Goal: Task Accomplishment & Management: Manage account settings

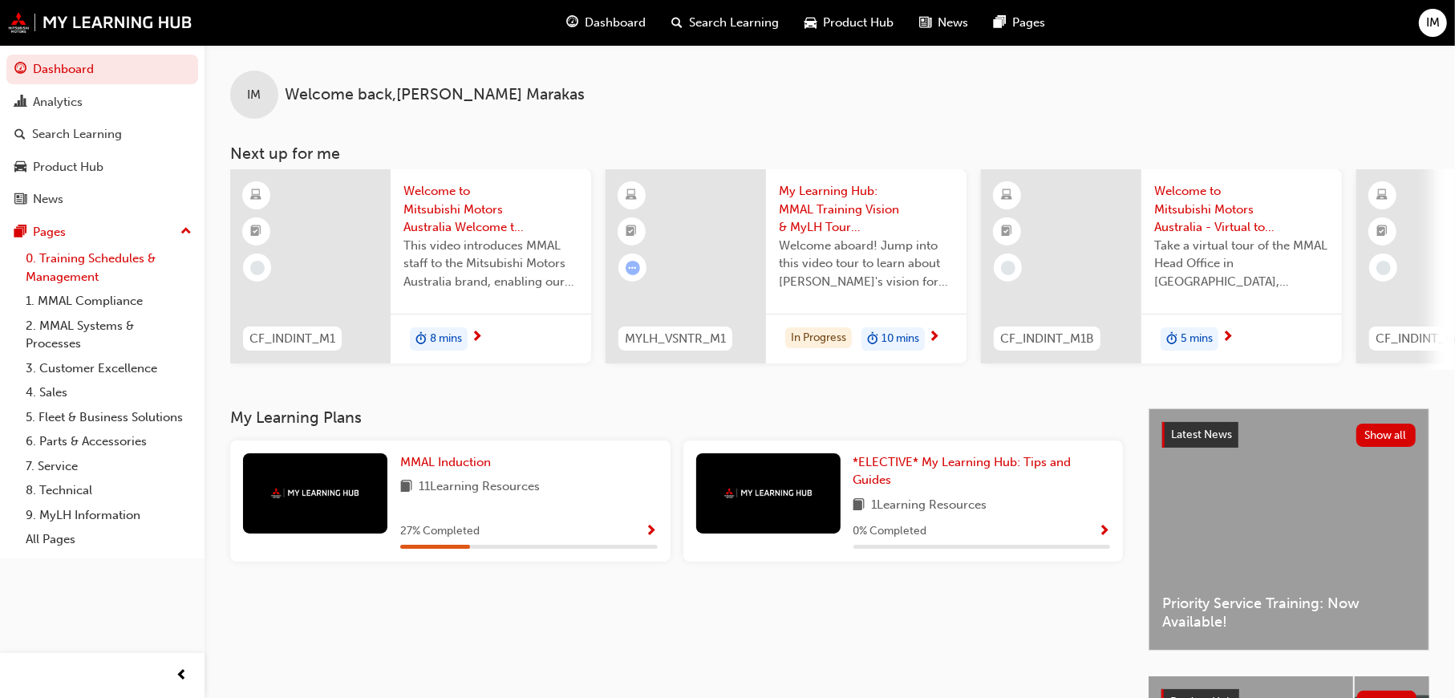
click at [69, 253] on link "0. Training Schedules & Management" at bounding box center [108, 267] width 179 height 43
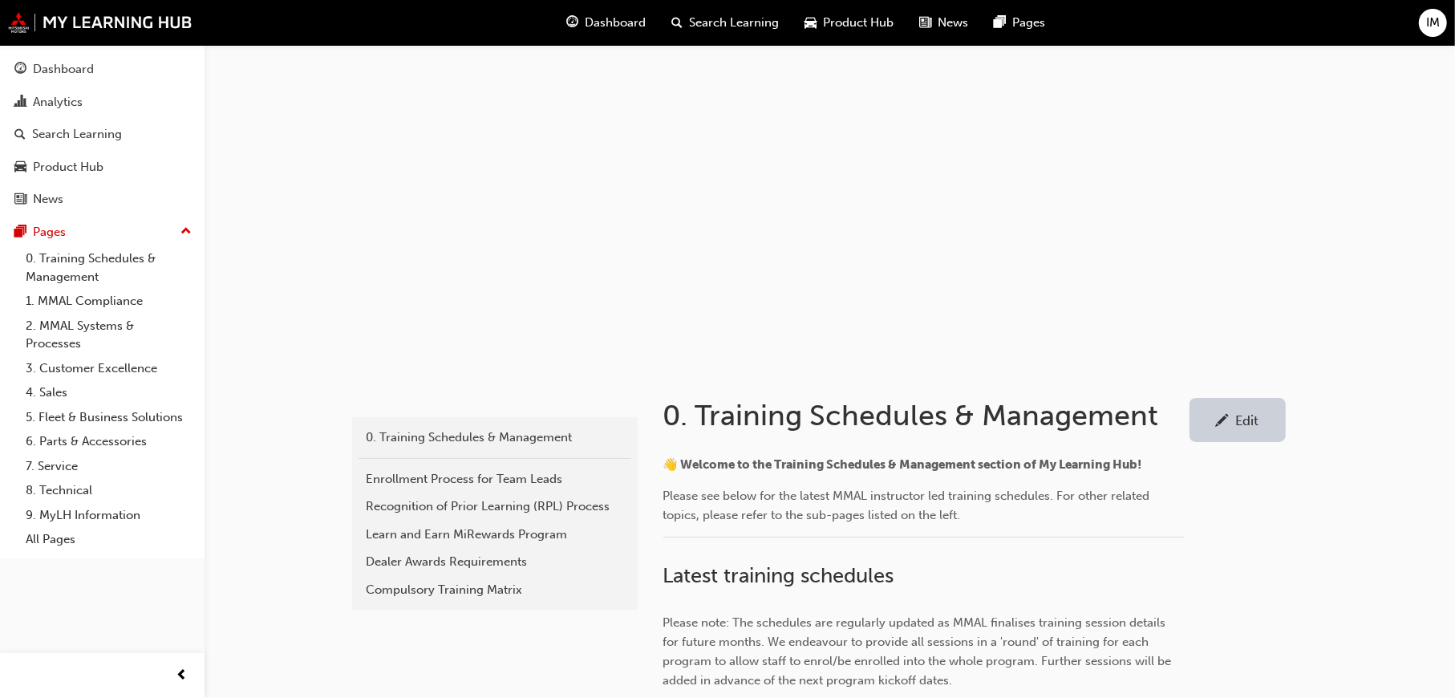
scroll to position [481, 0]
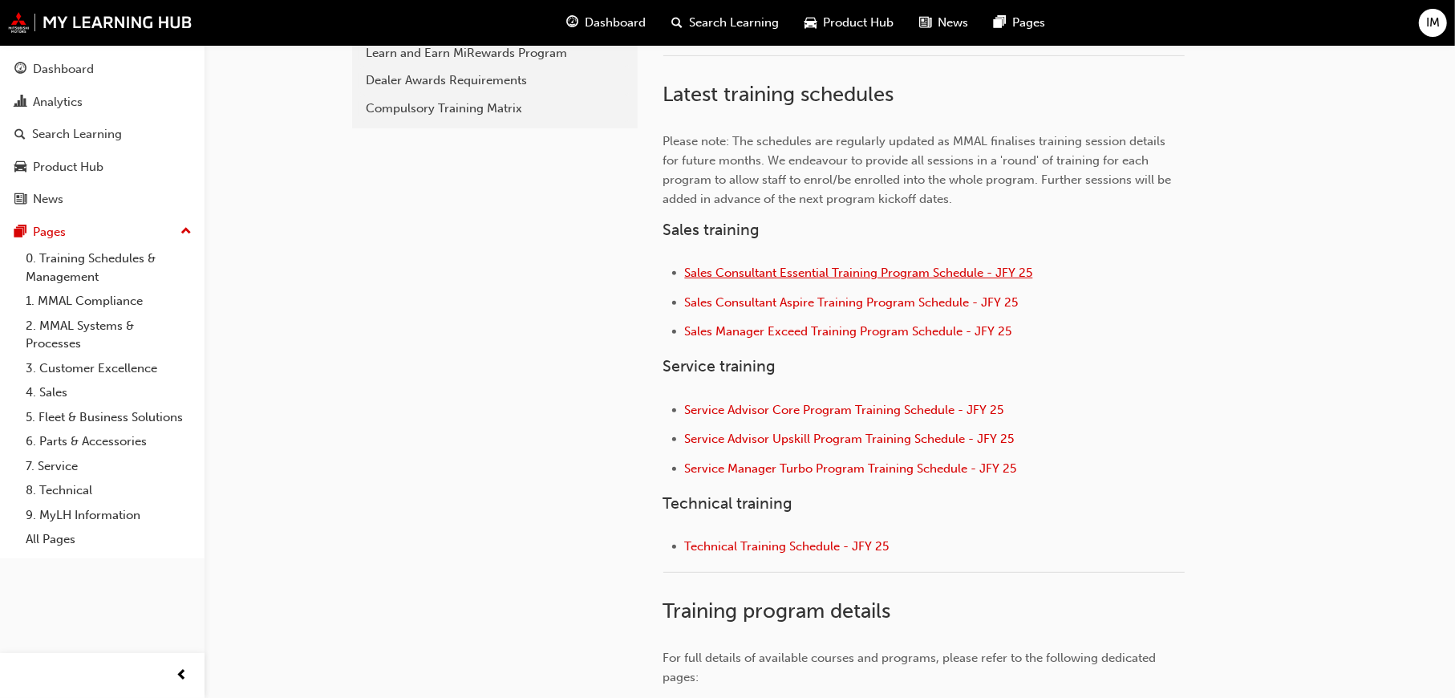
click at [788, 274] on span "Sales Consultant Essential Training Program Schedule - JFY 25" at bounding box center [859, 272] width 348 height 14
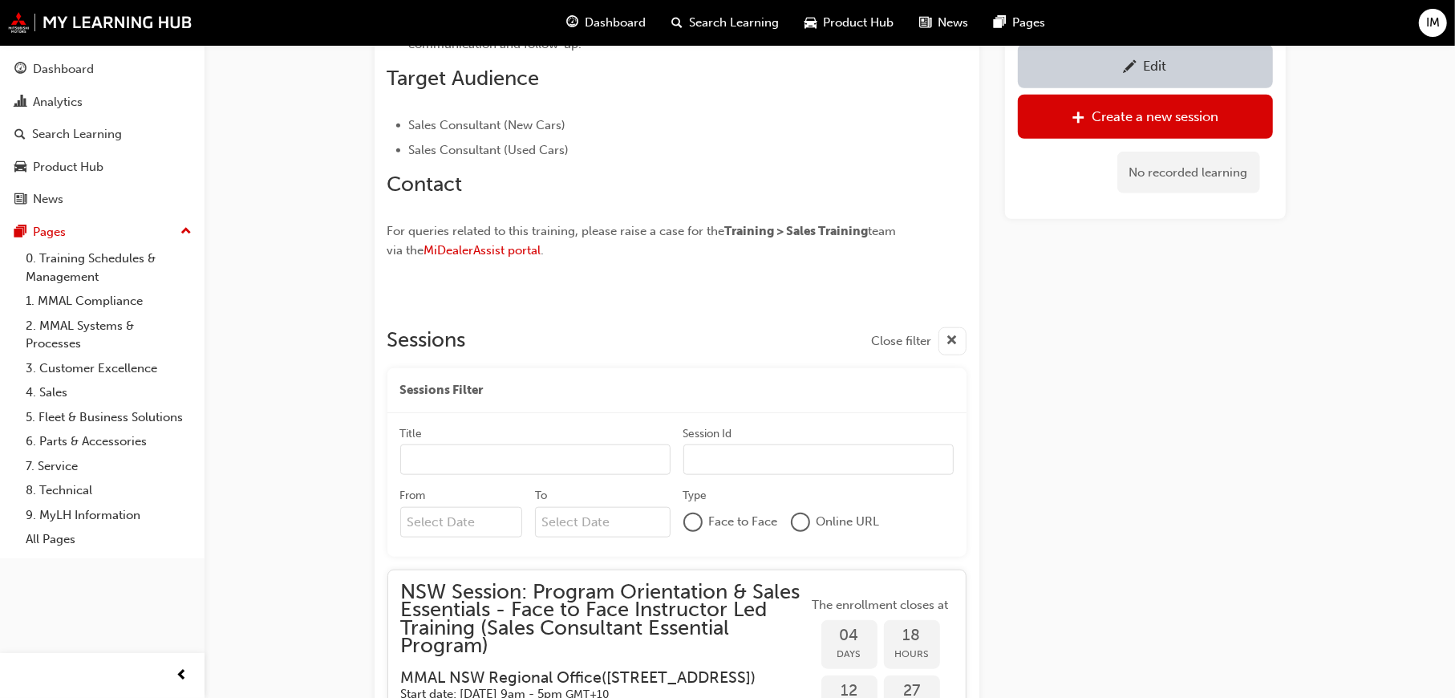
scroll to position [1440, 0]
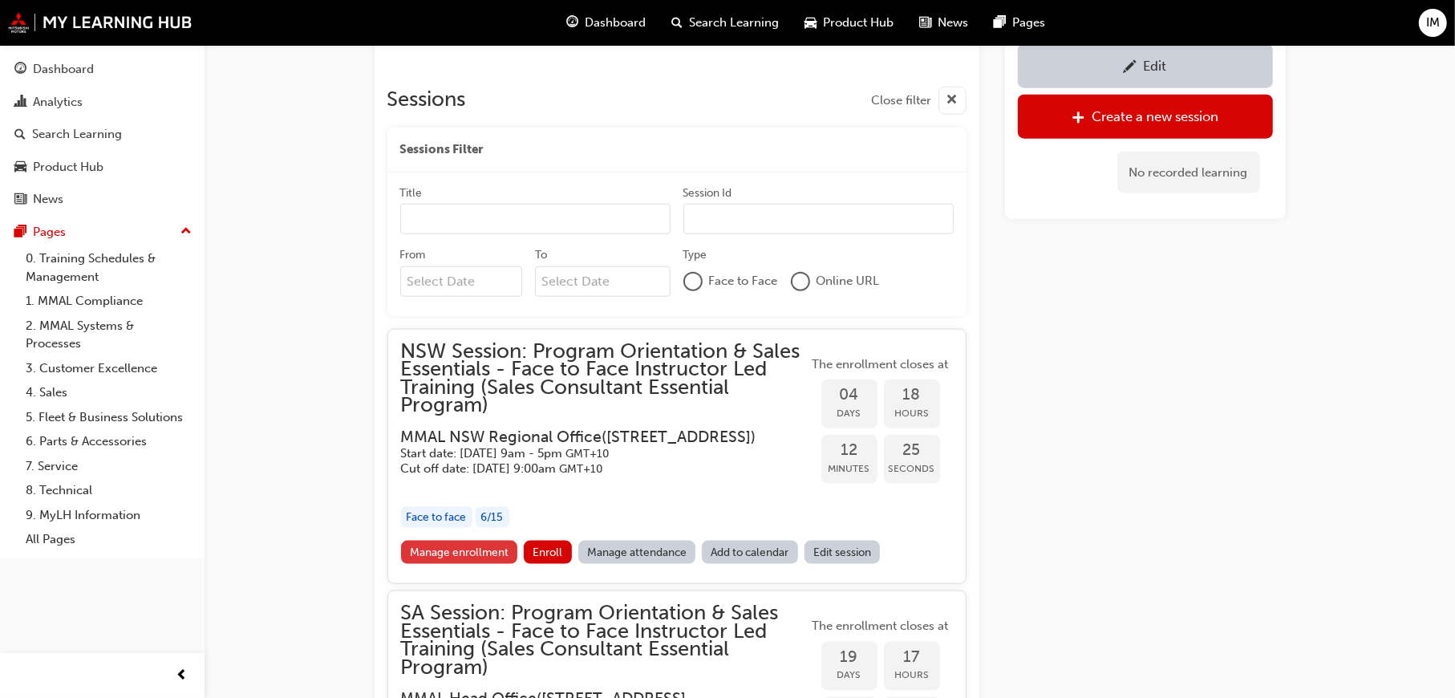
click at [455, 564] on link "Manage enrollment" at bounding box center [459, 552] width 117 height 23
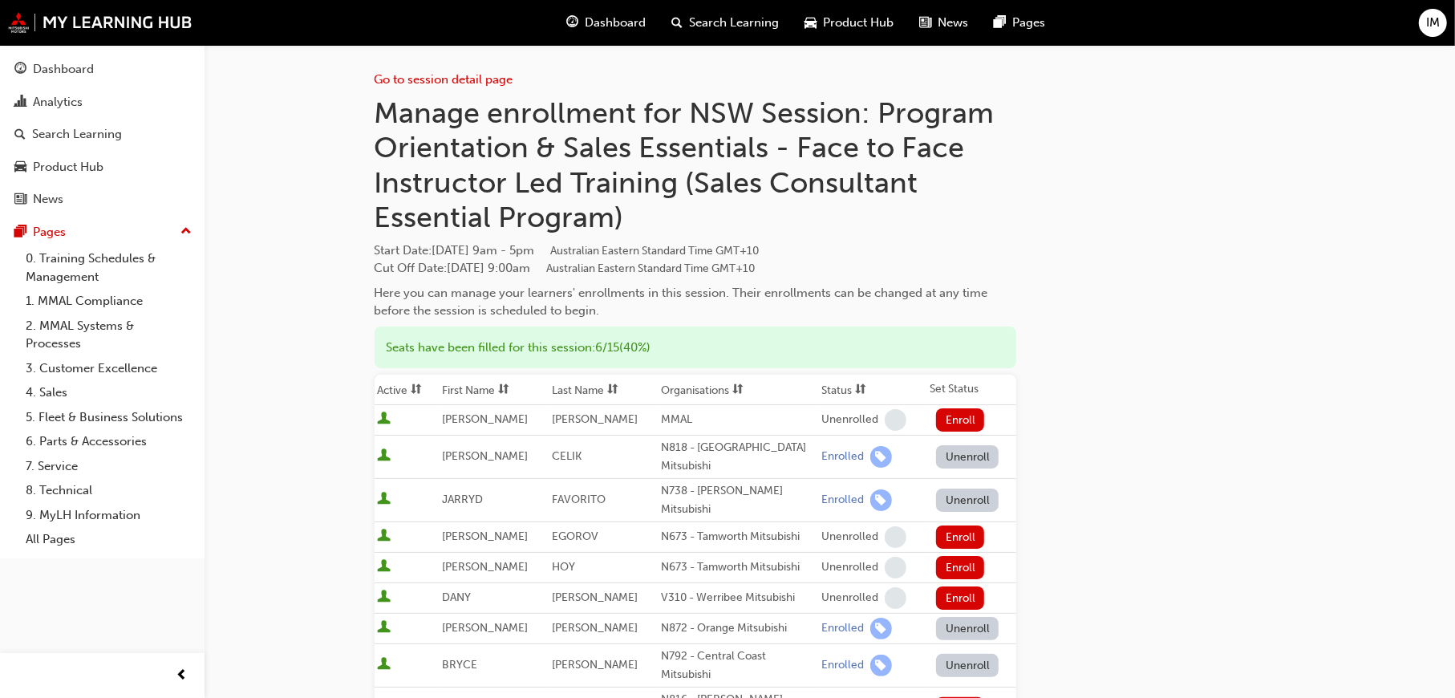
click at [952, 488] on button "Unenroll" at bounding box center [967, 499] width 63 height 23
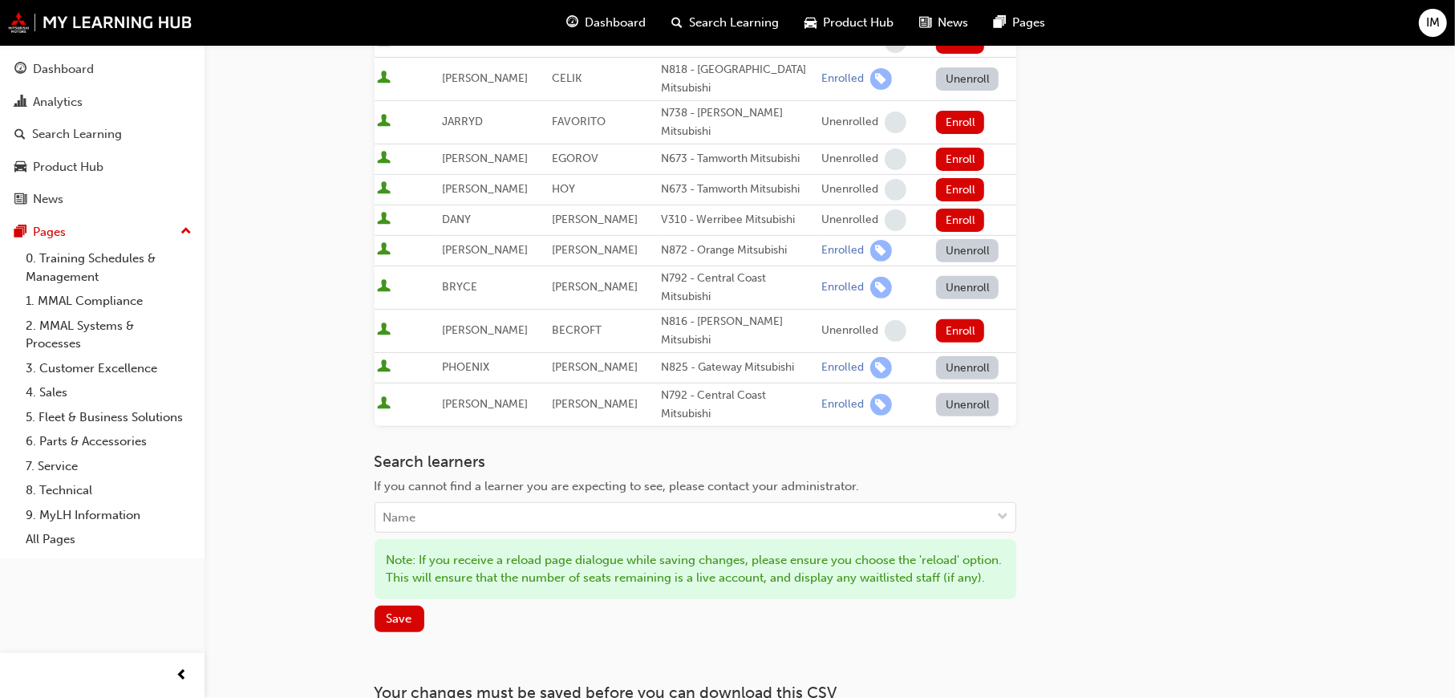
scroll to position [401, 0]
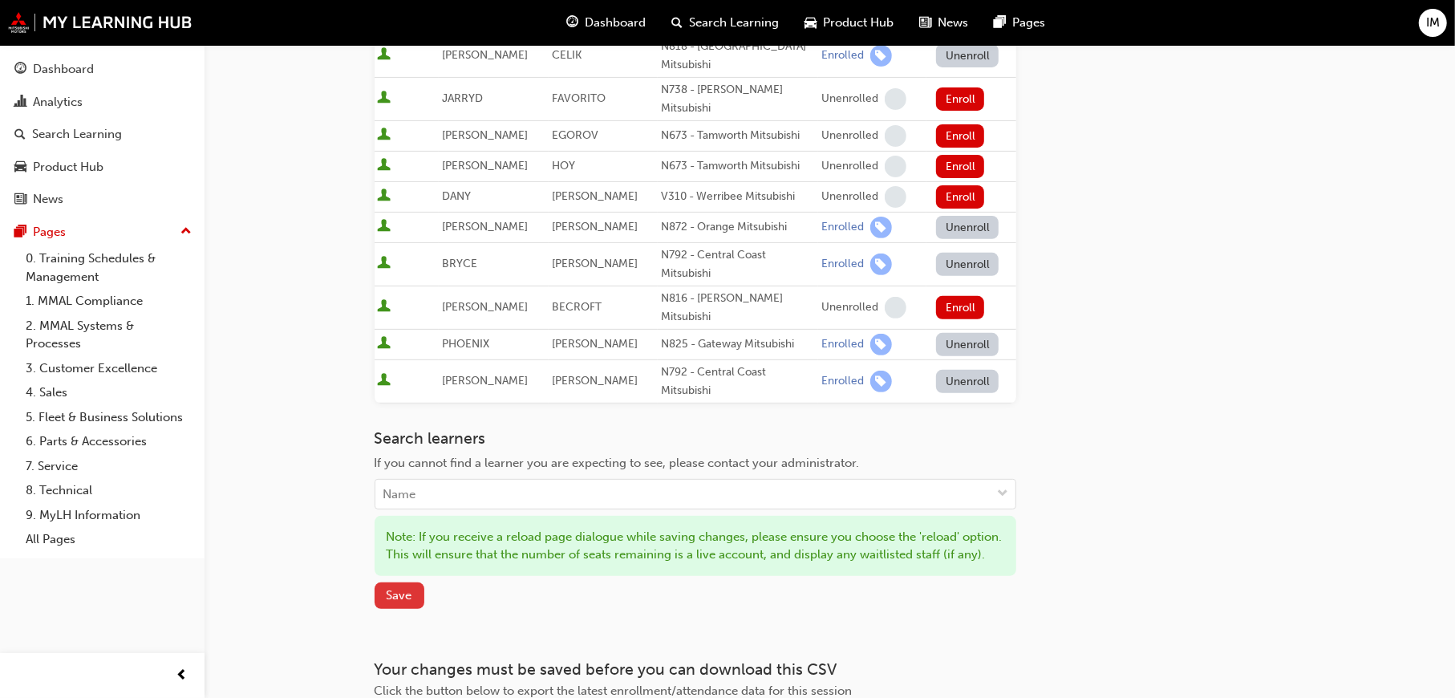
click at [401, 588] on span "Save" at bounding box center [400, 595] width 26 height 14
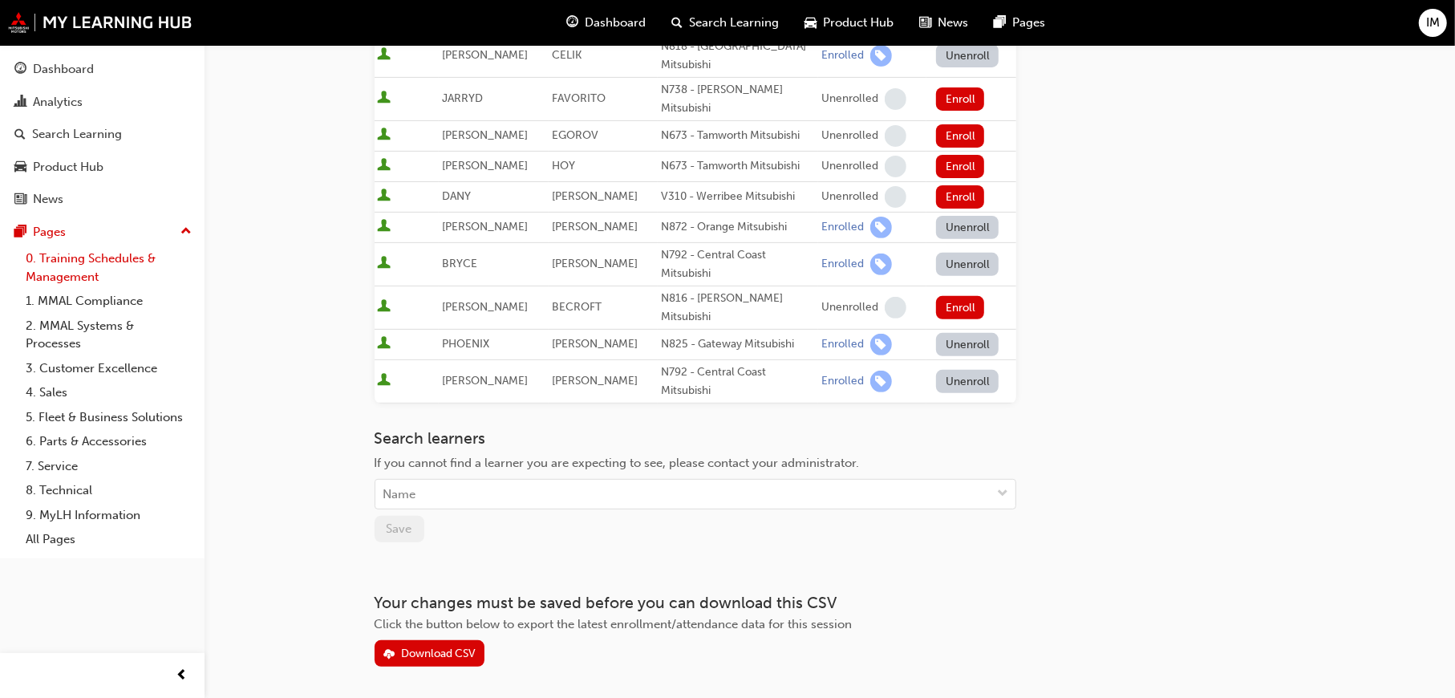
click at [139, 259] on link "0. Training Schedules & Management" at bounding box center [108, 267] width 179 height 43
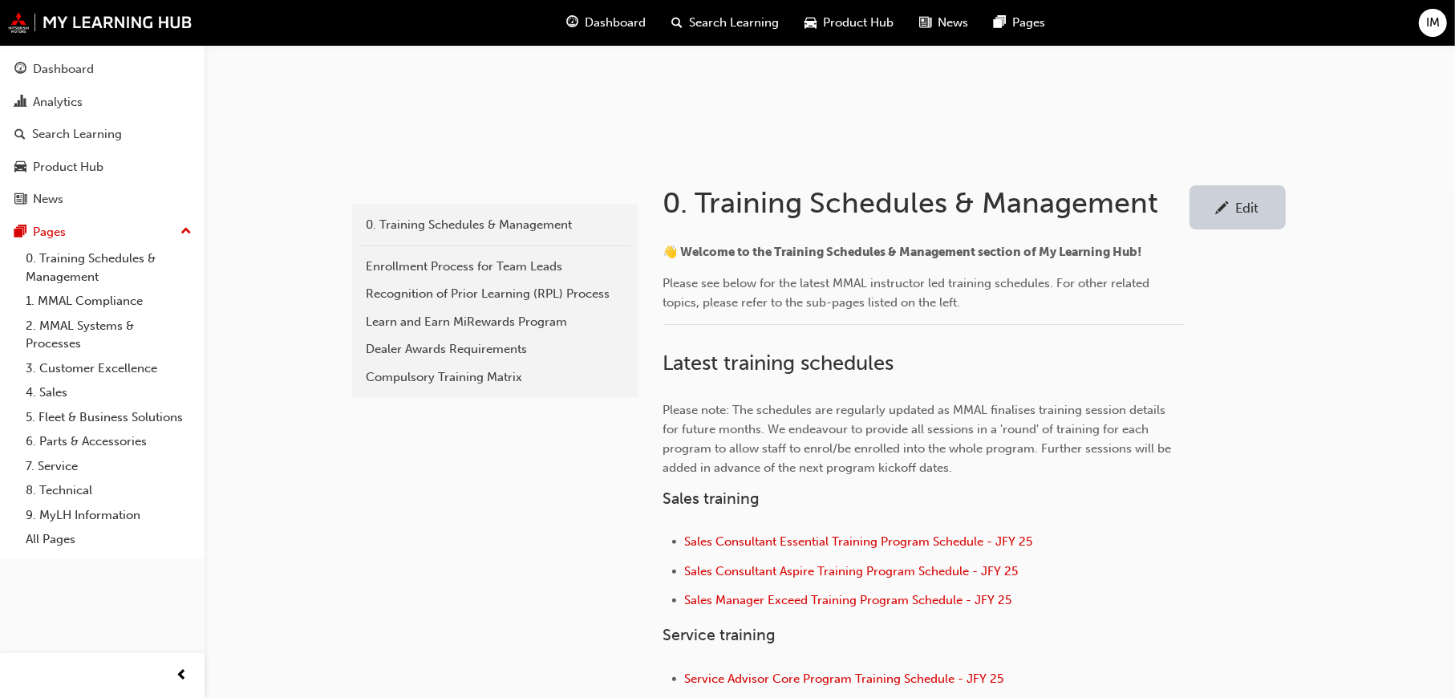
scroll to position [481, 0]
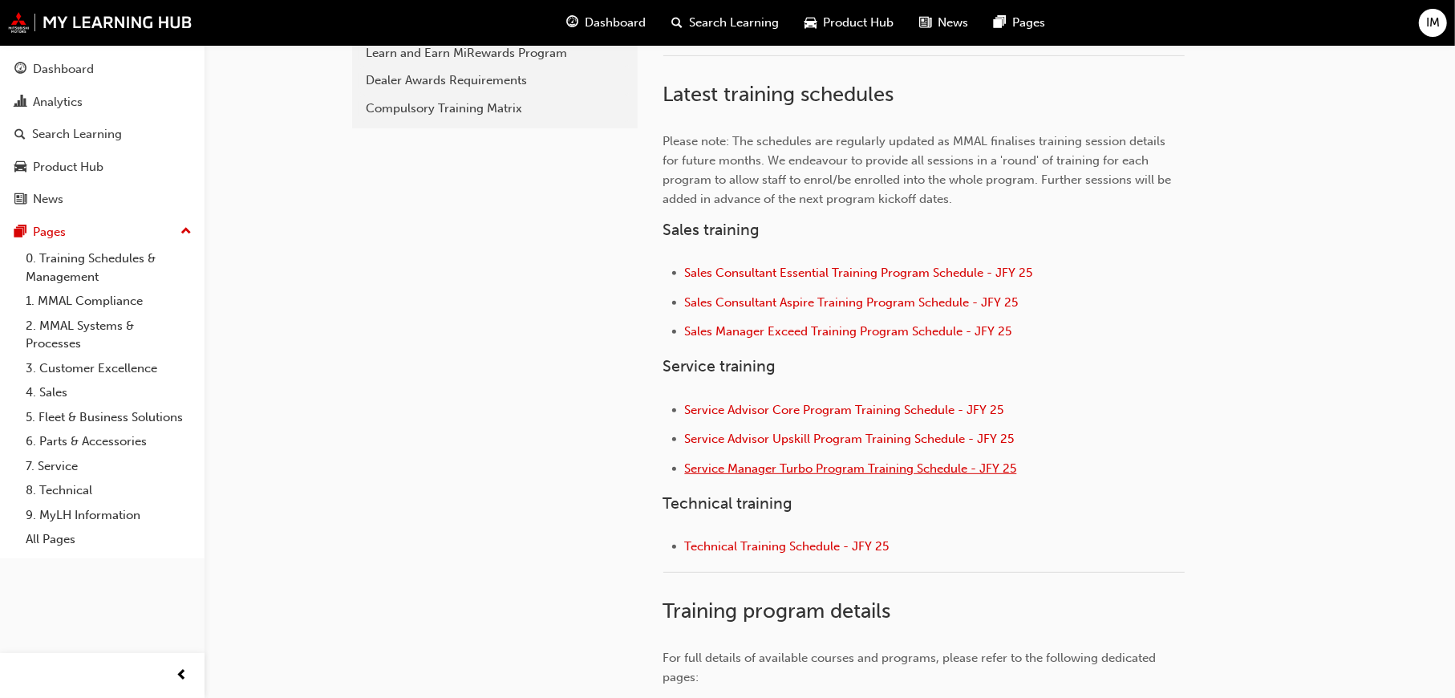
click at [818, 474] on span "Service Manager Turbo Program Training Schedule - JFY 25" at bounding box center [851, 468] width 332 height 14
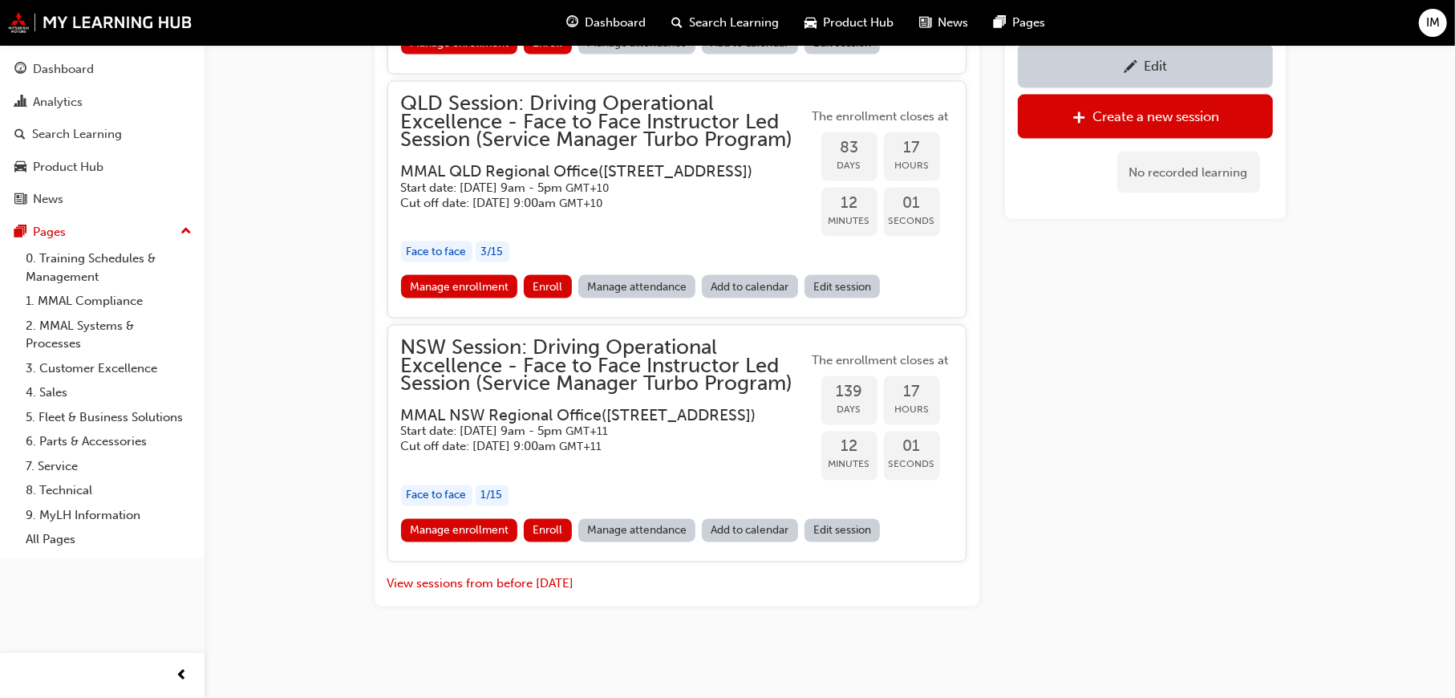
scroll to position [2173, 0]
click at [477, 582] on button "View sessions from before [DATE]" at bounding box center [480, 584] width 187 height 18
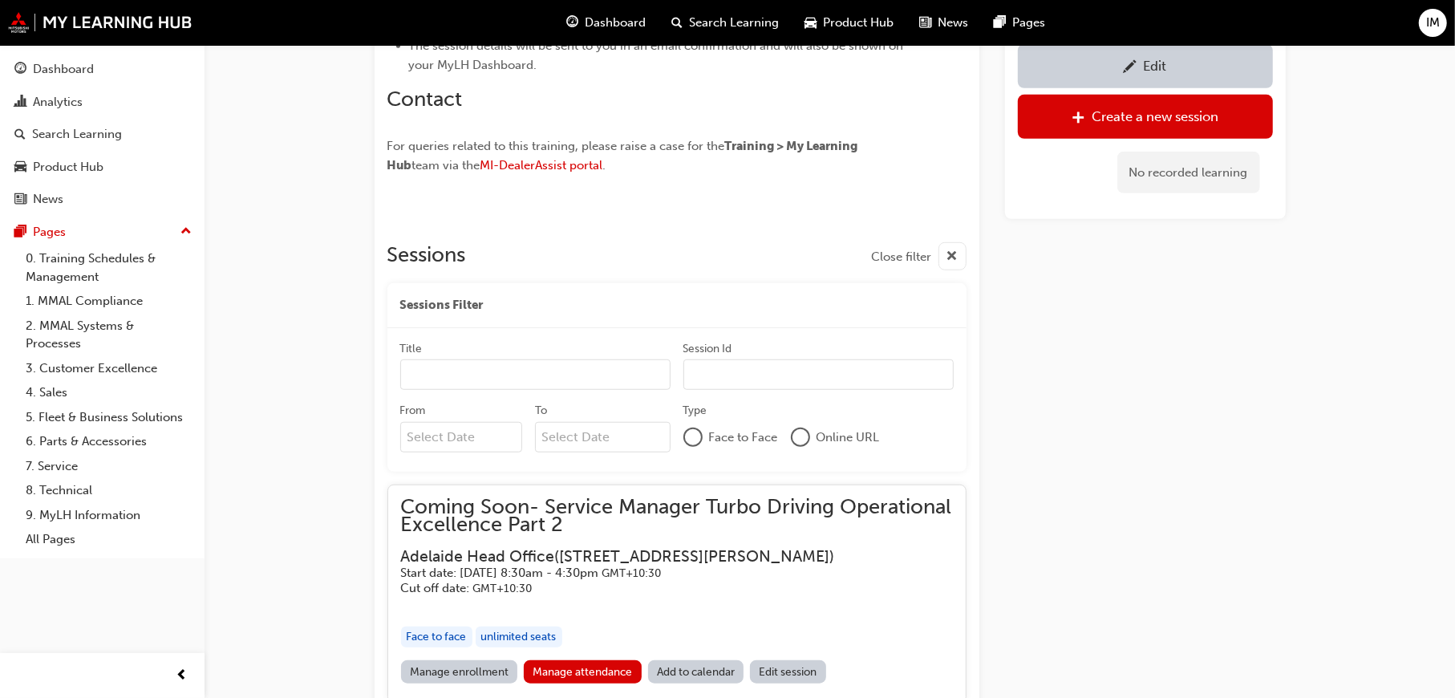
scroll to position [5455, 0]
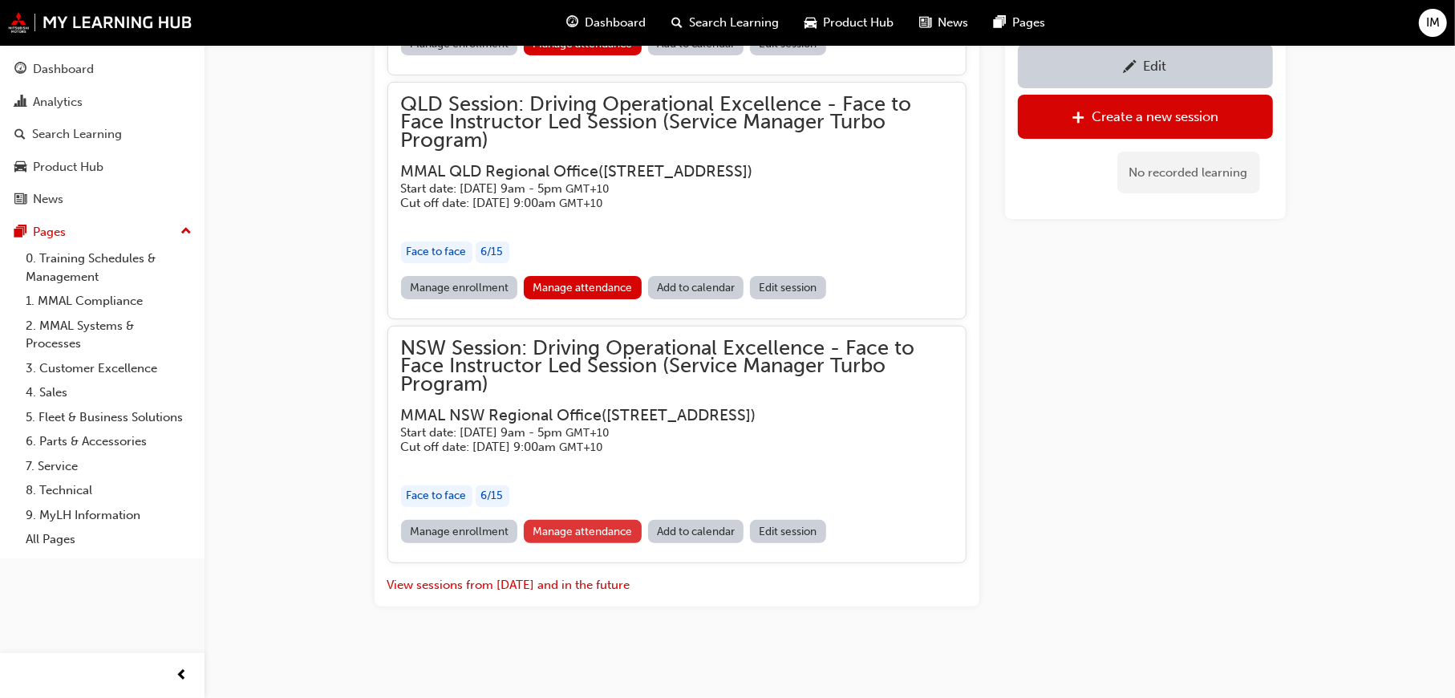
click at [601, 530] on link "Manage attendance" at bounding box center [583, 531] width 118 height 23
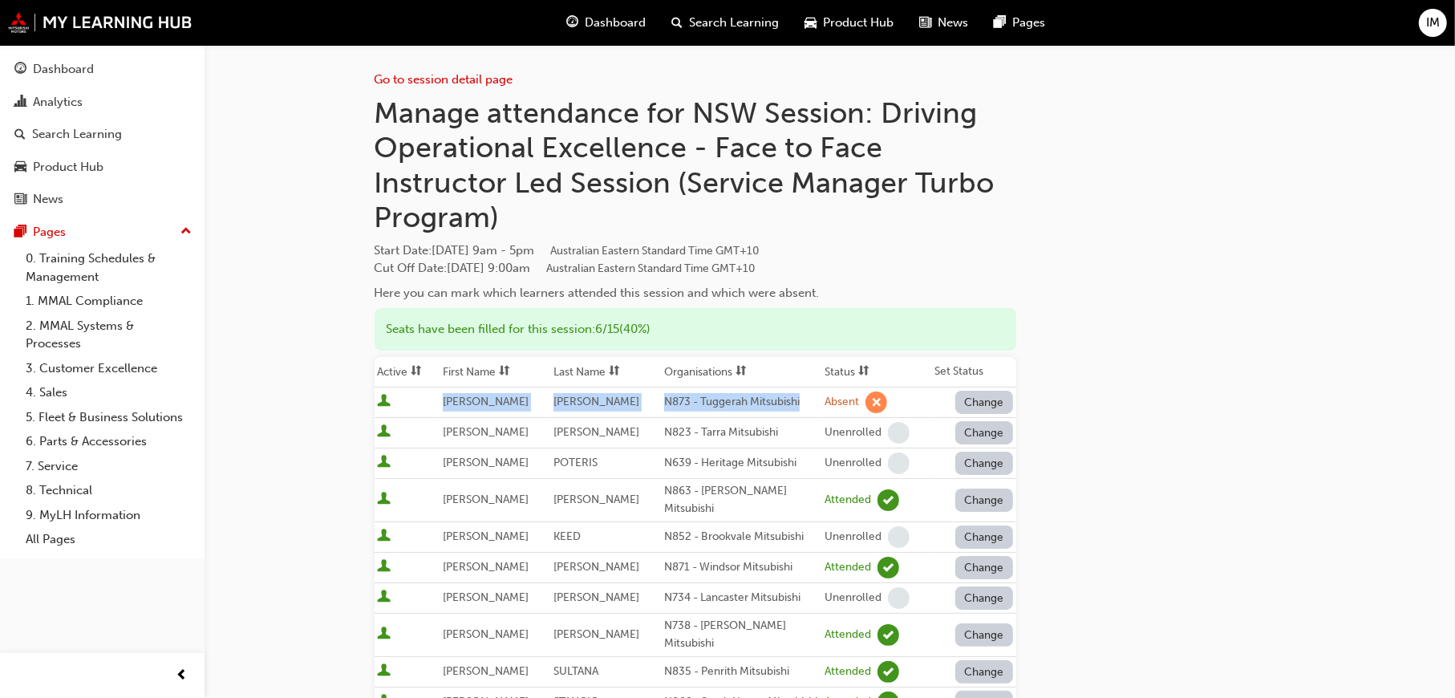
drag, startPoint x: 795, startPoint y: 400, endPoint x: 414, endPoint y: 395, distance: 381.0
click at [414, 395] on tr "[PERSON_NAME] N873 - Tuggerah Mitsubishi Absent Change" at bounding box center [696, 402] width 642 height 30
copy tr "[PERSON_NAME] N873 - Tuggerah Mitsubishi"
click at [81, 256] on link "0. Training Schedules & Management" at bounding box center [108, 267] width 179 height 43
